Goal: Information Seeking & Learning: Get advice/opinions

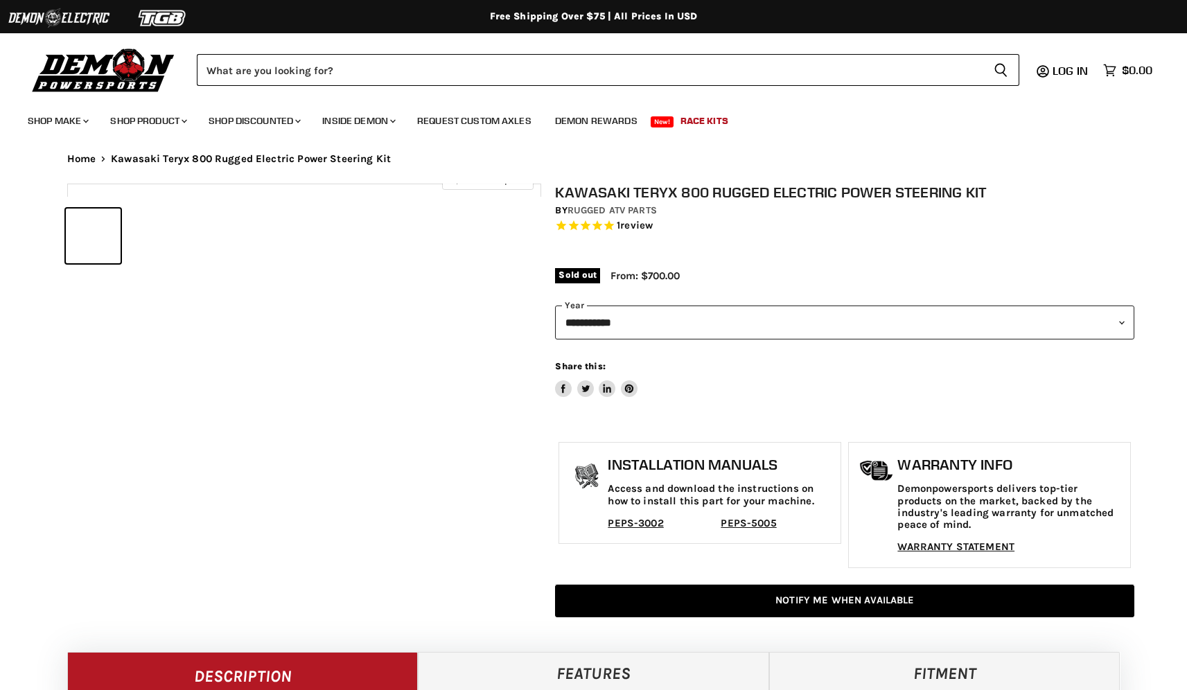
select select "******"
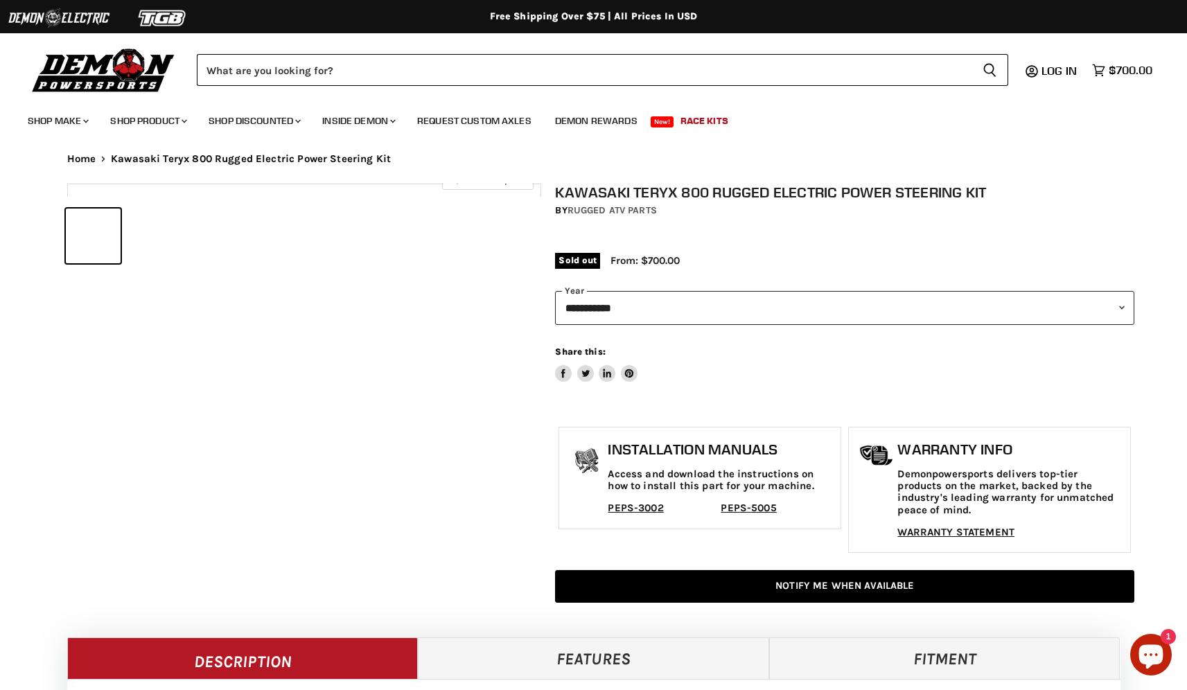
select select "******"
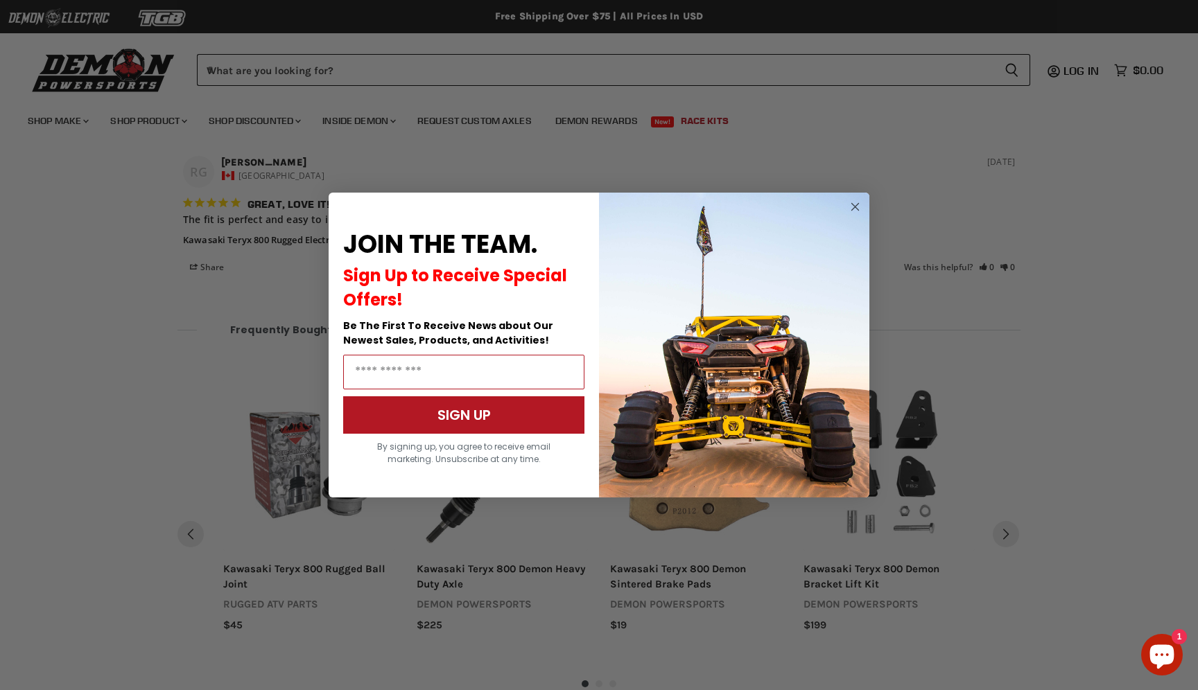
scroll to position [1576, 0]
